Goal: Navigation & Orientation: Go to known website

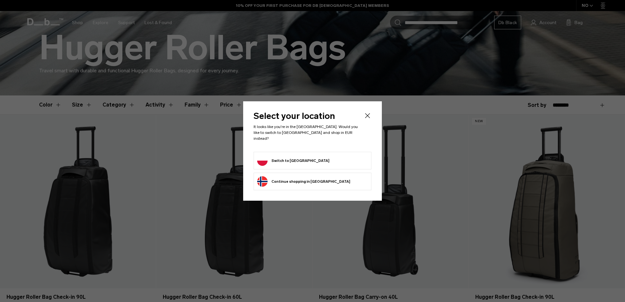
scroll to position [116, 0]
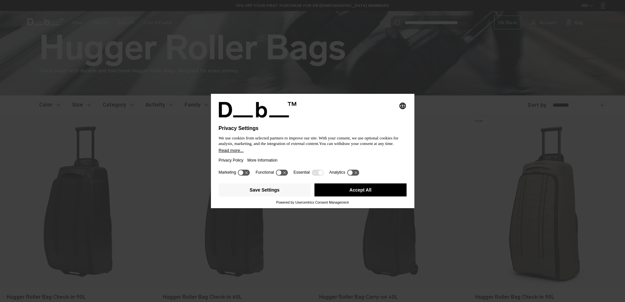
click at [291, 157] on div "Privacy Policy More Information" at bounding box center [313, 160] width 188 height 15
click at [368, 189] on button "Accept All" at bounding box center [360, 189] width 92 height 13
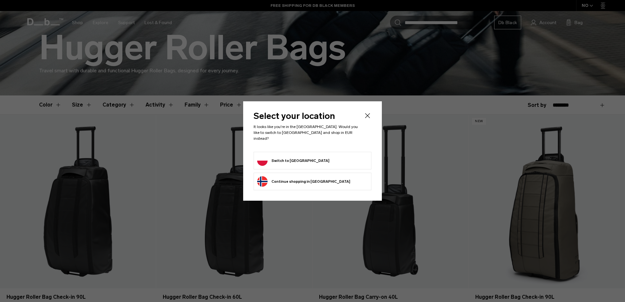
click at [291, 156] on button "Switch to Poland" at bounding box center [293, 160] width 72 height 10
